Goal: Task Accomplishment & Management: Complete application form

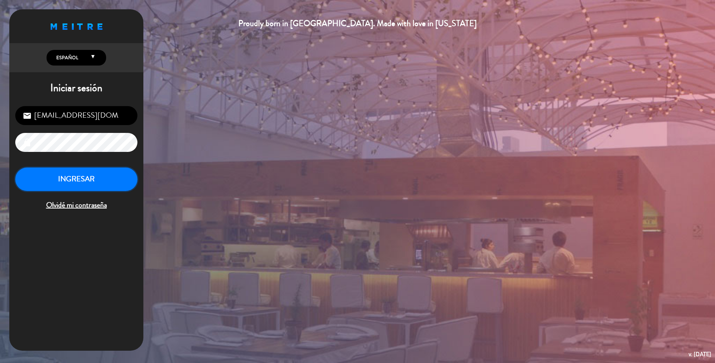
click at [92, 179] on button "INGRESAR" at bounding box center [76, 179] width 122 height 23
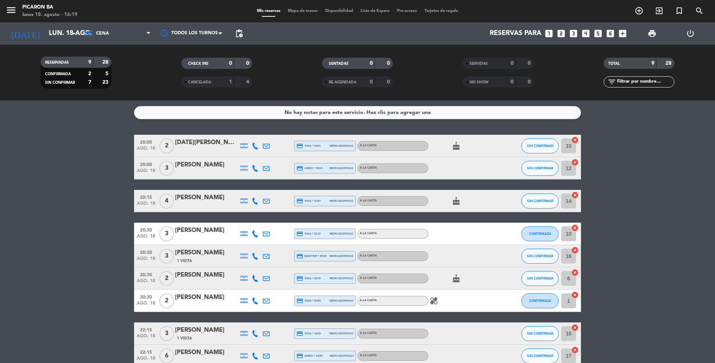
click at [589, 34] on icon "looks_4" at bounding box center [586, 34] width 10 height 10
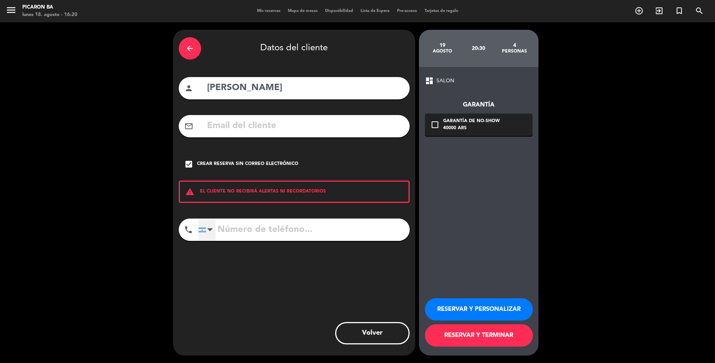
click at [214, 223] on div at bounding box center [207, 230] width 17 height 22
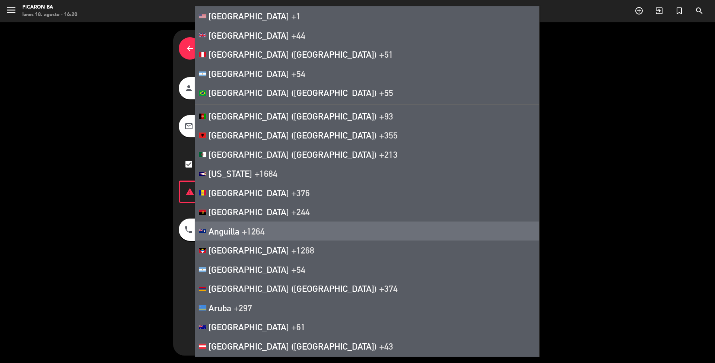
click at [112, 248] on div "arrow_back Datos del cliente person [PERSON_NAME] mail_outline check_box Crear …" at bounding box center [357, 192] width 715 height 341
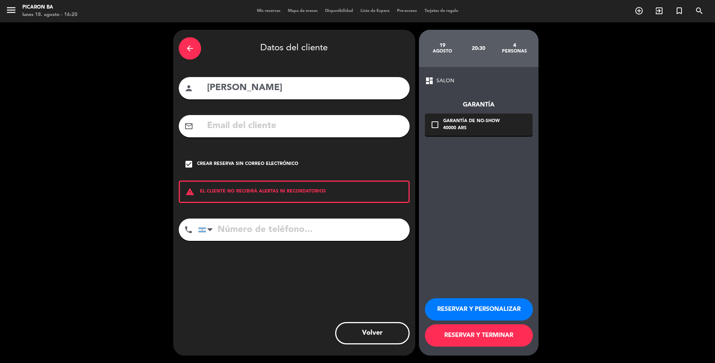
click at [506, 304] on button "RESERVAR Y PERSONALIZAR" at bounding box center [479, 309] width 108 height 22
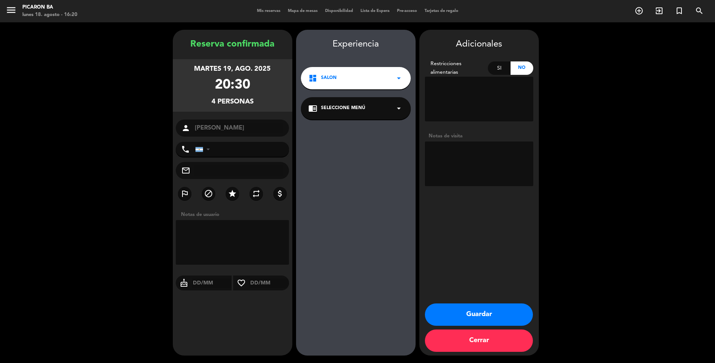
click at [502, 312] on button "Guardar" at bounding box center [479, 315] width 108 height 22
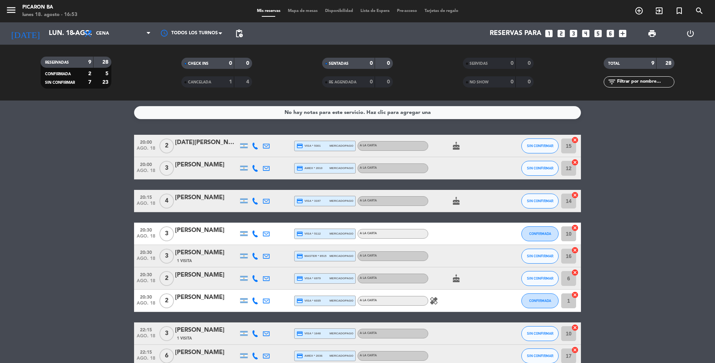
click at [584, 34] on icon "looks_4" at bounding box center [586, 34] width 10 height 10
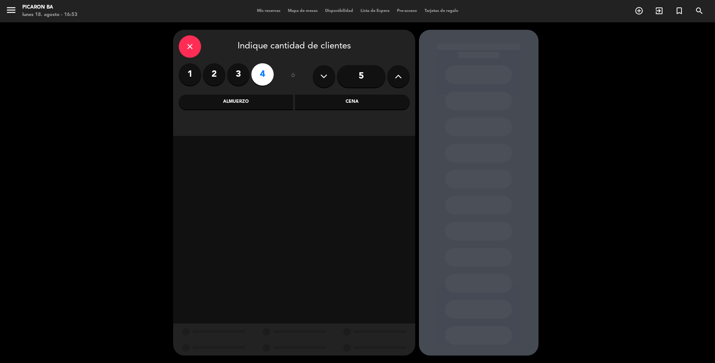
click at [361, 103] on div "Cena" at bounding box center [352, 102] width 115 height 15
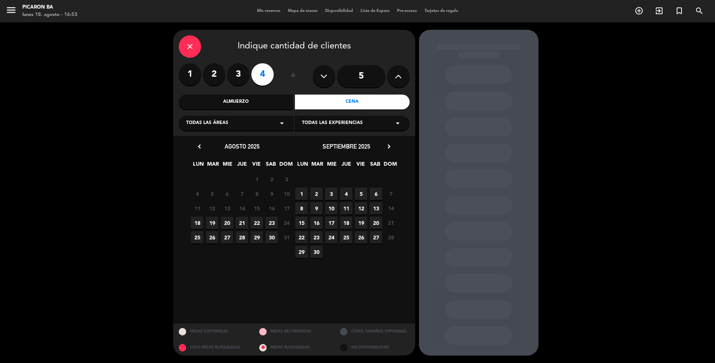
click at [240, 226] on span "21" at bounding box center [242, 223] width 12 height 12
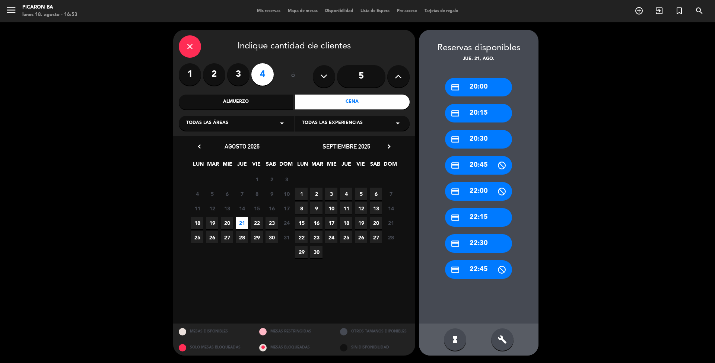
click at [475, 133] on div "credit_card 20:30" at bounding box center [478, 139] width 67 height 19
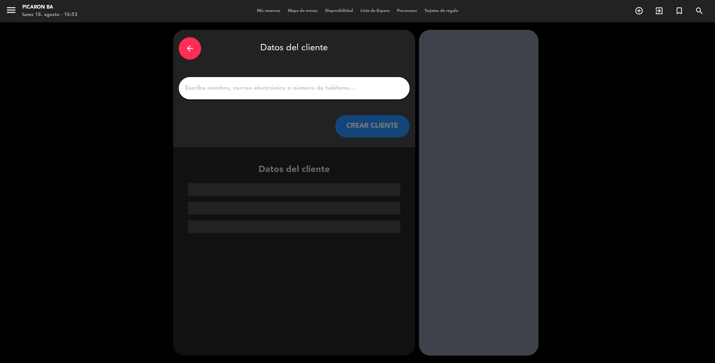
click at [331, 83] on div at bounding box center [294, 88] width 231 height 22
click at [335, 86] on input "1" at bounding box center [294, 88] width 220 height 10
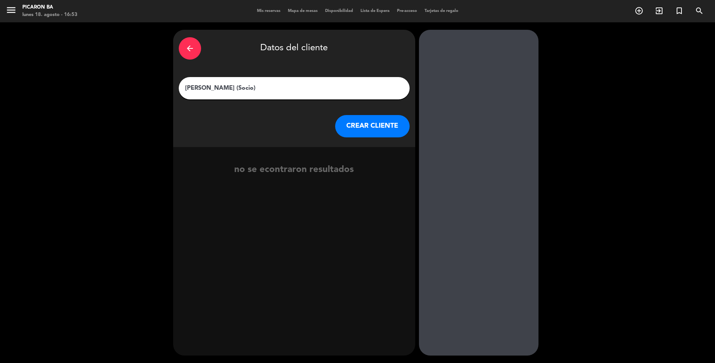
type input "[PERSON_NAME] (Socio)"
click at [342, 123] on button "CREAR CLIENTE" at bounding box center [372, 126] width 75 height 22
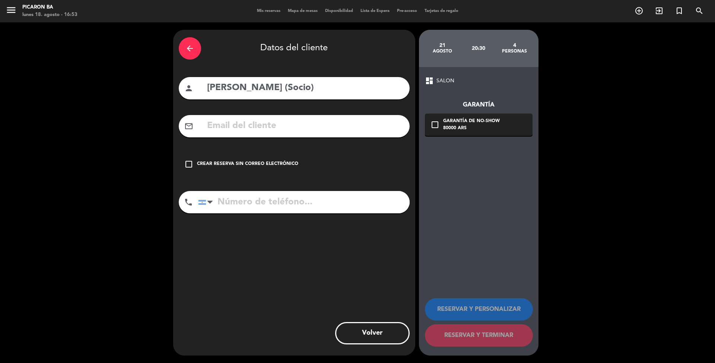
click at [238, 163] on div "Crear reserva sin correo electrónico" at bounding box center [247, 164] width 101 height 7
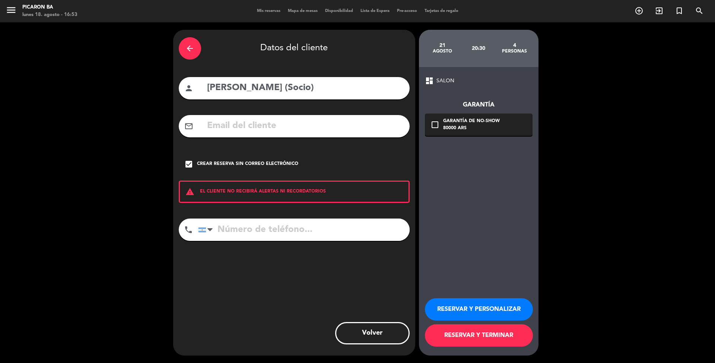
click at [469, 309] on button "RESERVAR Y PERSONALIZAR" at bounding box center [479, 309] width 108 height 22
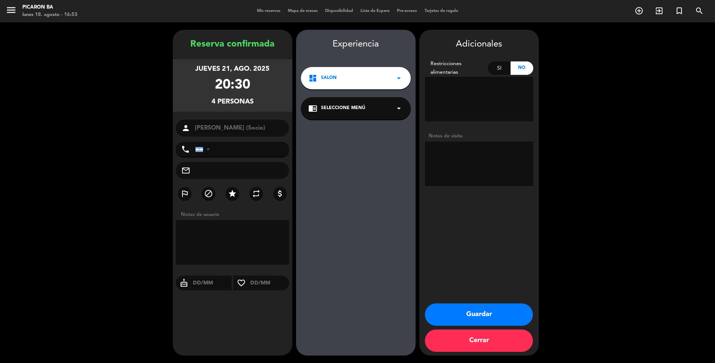
click at [474, 149] on textarea at bounding box center [479, 164] width 108 height 45
type textarea "[PERSON_NAME] pidió reserva y va a llegar a las 20.45 h. No especificó ninguna …"
click at [475, 318] on button "Guardar" at bounding box center [479, 315] width 108 height 22
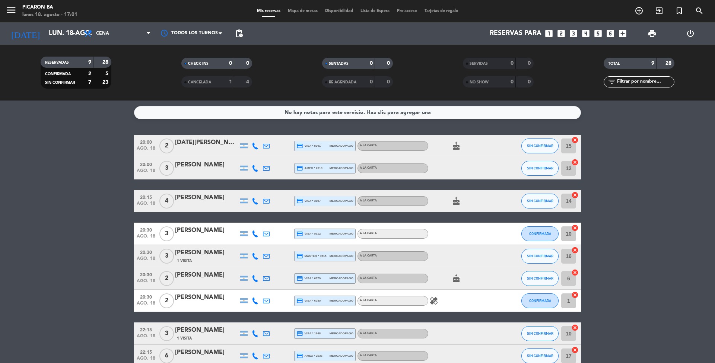
click at [650, 225] on bookings-row "20:00 [DATE] 2 [DATE][PERSON_NAME] saa credit_card visa * 5301 mercadopago A LA…" at bounding box center [357, 251] width 715 height 233
